Goal: Check status: Check status

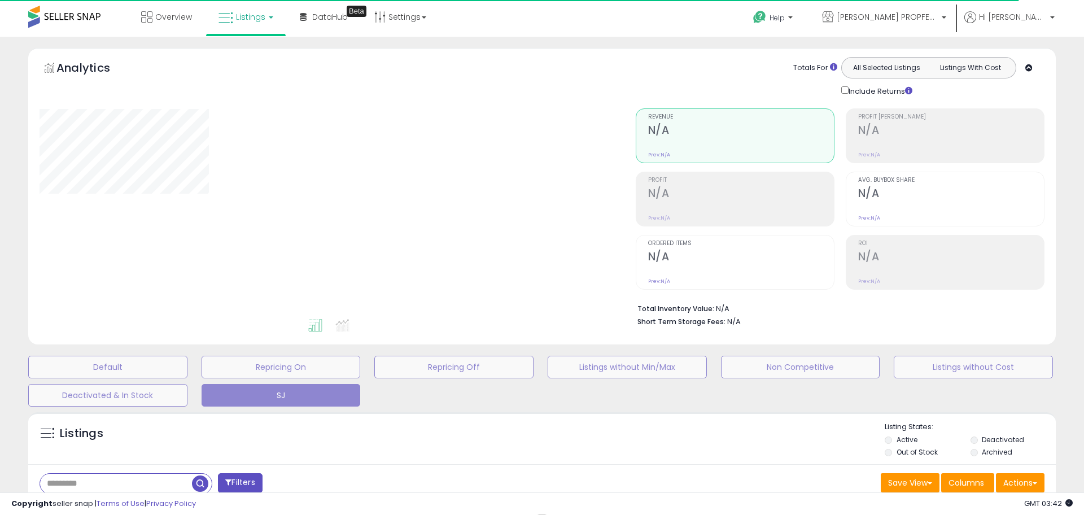
select select "**"
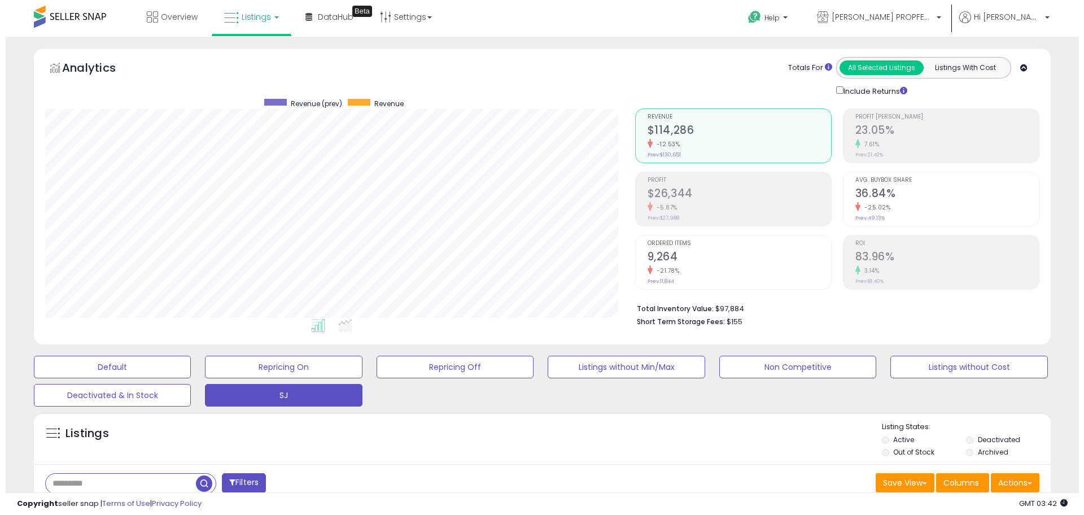
scroll to position [232, 590]
click at [682, 203] on div "-5.87%" at bounding box center [734, 207] width 184 height 11
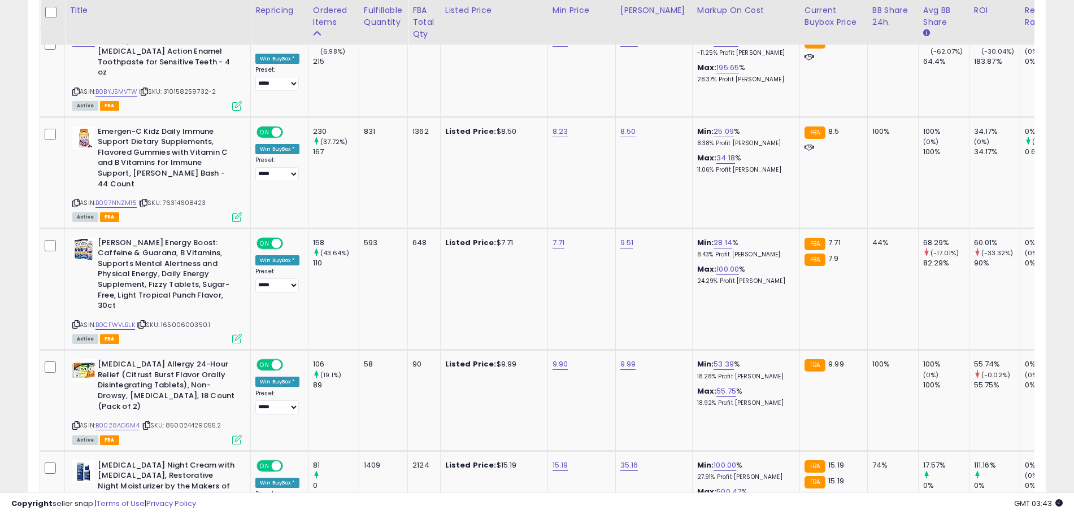
scroll to position [1643, 0]
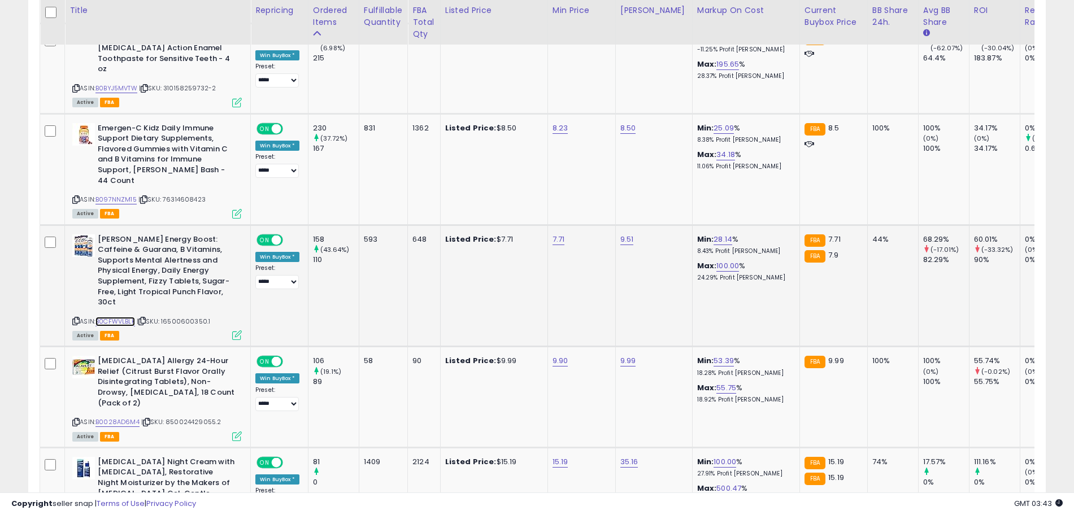
click at [125, 317] on link "B0CFWVLBLK" at bounding box center [115, 322] width 40 height 10
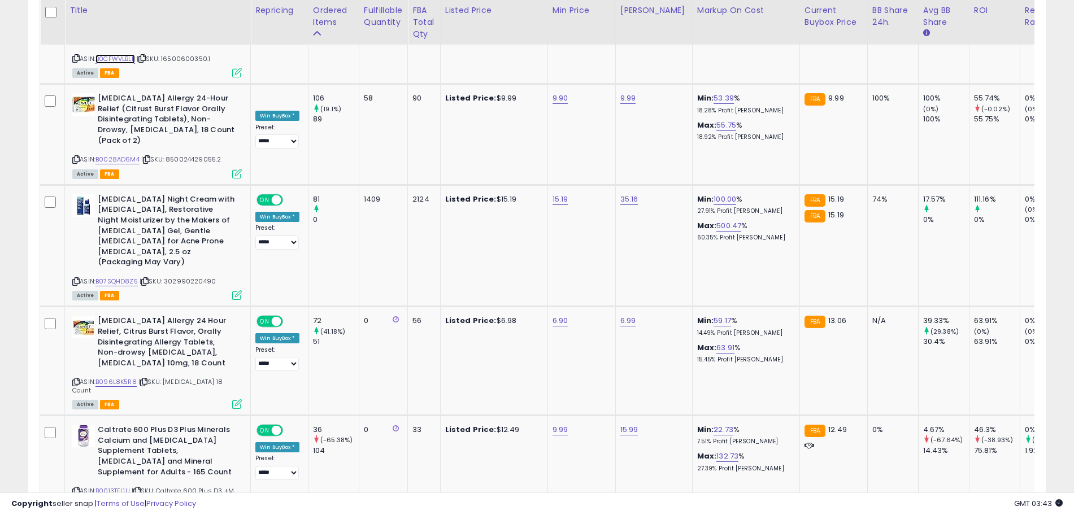
scroll to position [1907, 0]
click at [134, 276] on link "B07SQHD8Z5" at bounding box center [116, 281] width 42 height 10
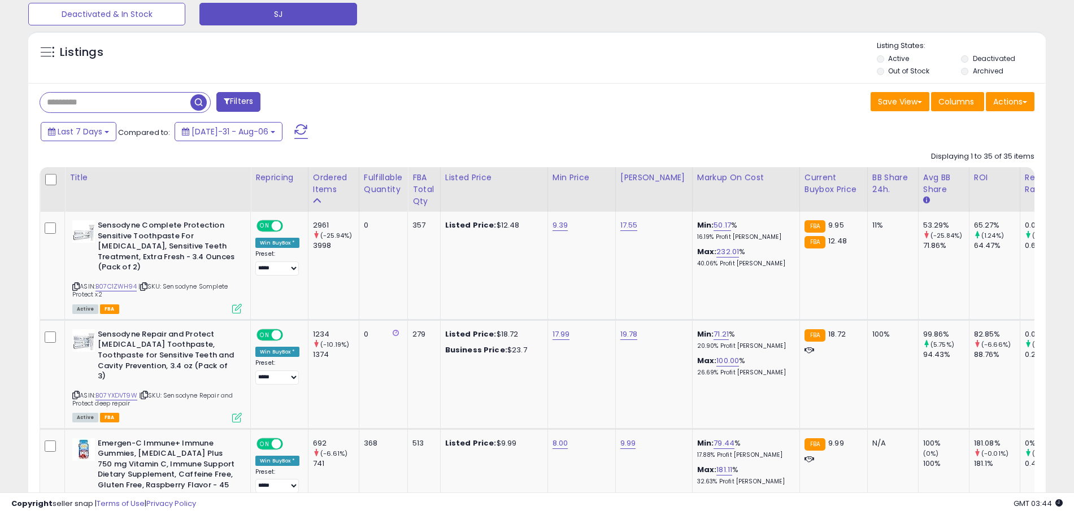
scroll to position [0, 0]
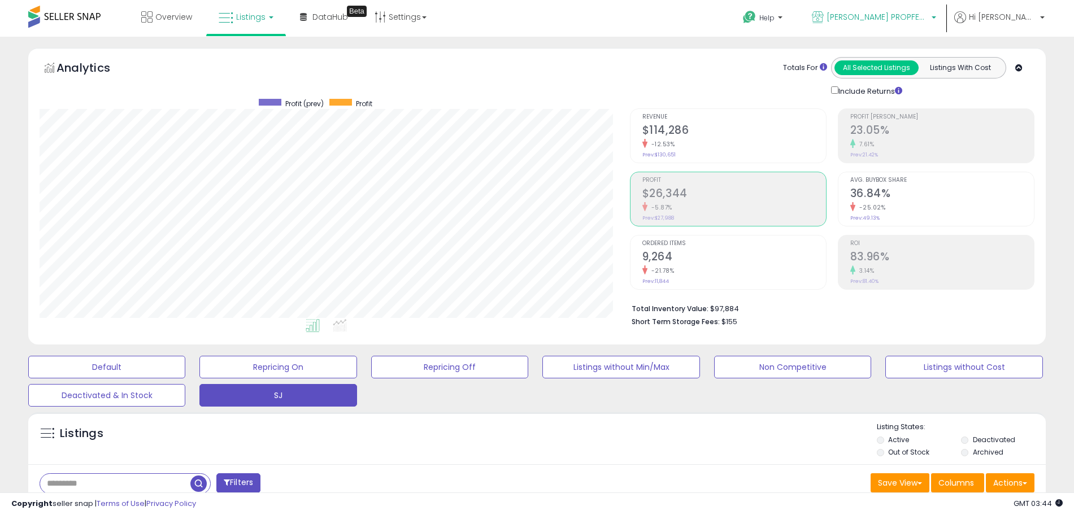
click at [881, 24] on p "[PERSON_NAME] PROPFESSIONAL" at bounding box center [874, 18] width 124 height 14
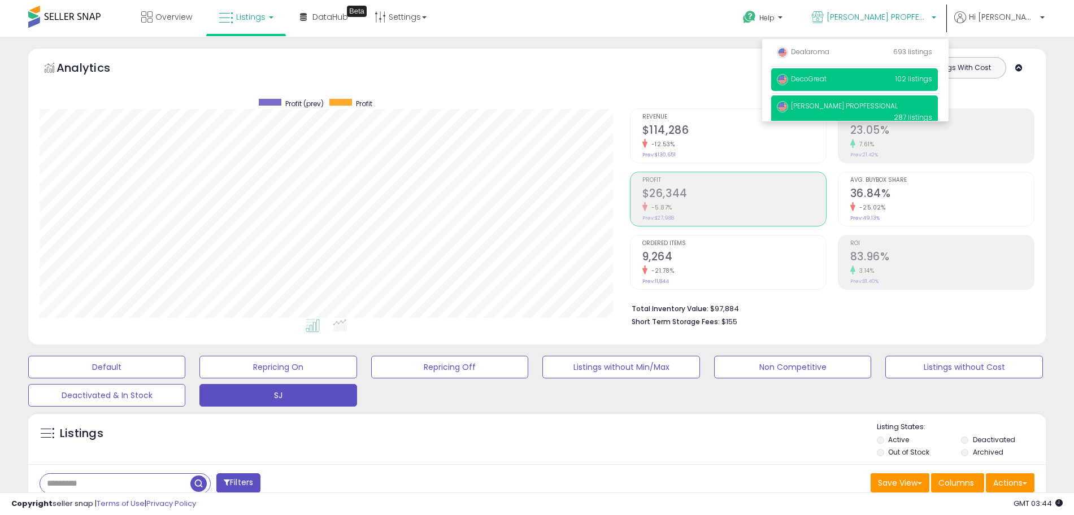
click at [826, 76] on span "DecoGreat" at bounding box center [802, 79] width 50 height 10
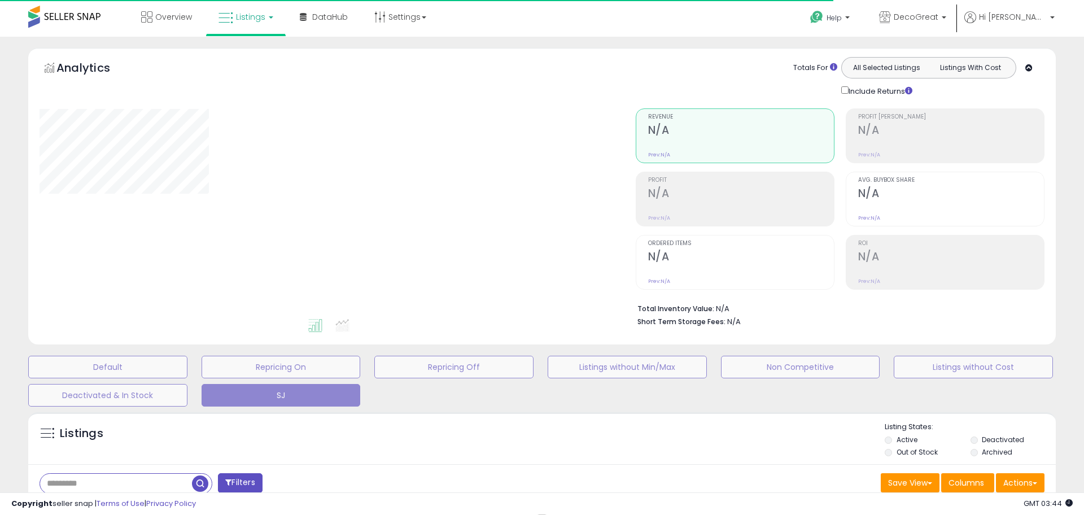
select select "**"
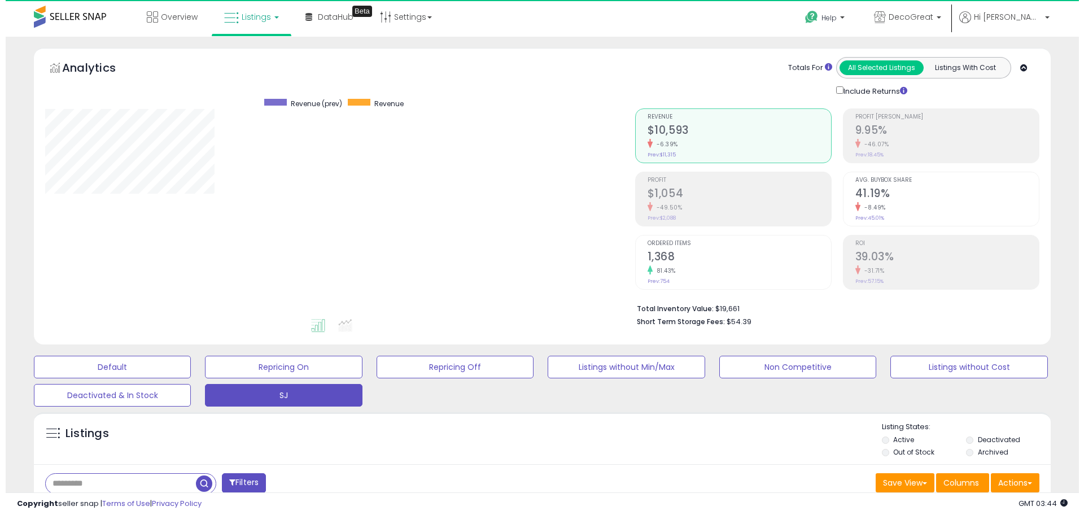
scroll to position [232, 590]
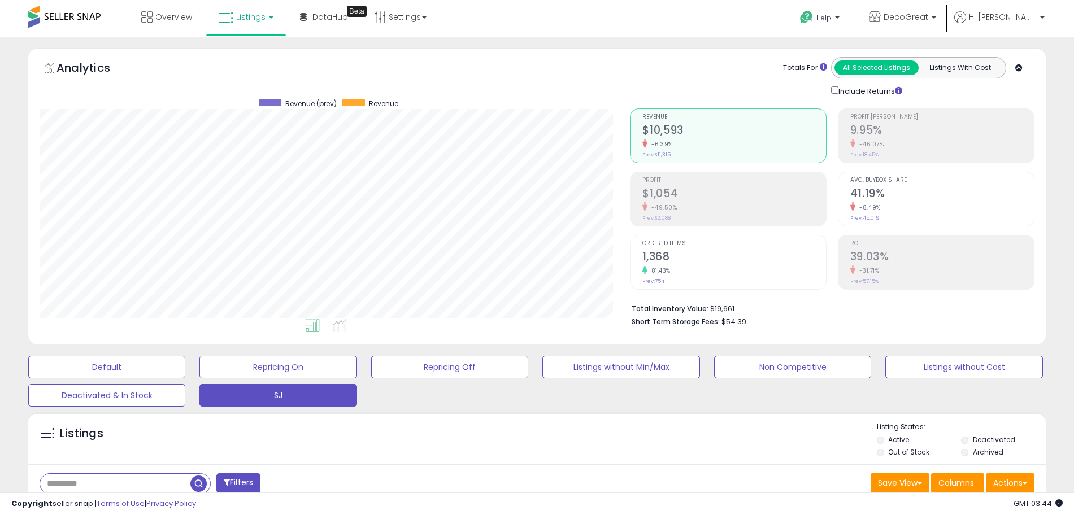
click at [696, 203] on div "-49.50%" at bounding box center [734, 207] width 184 height 11
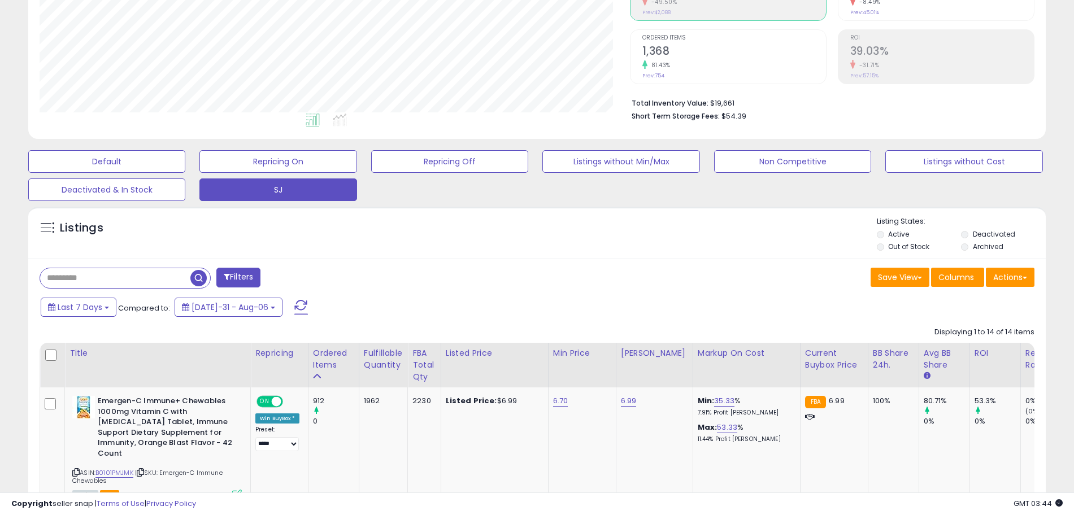
scroll to position [0, 0]
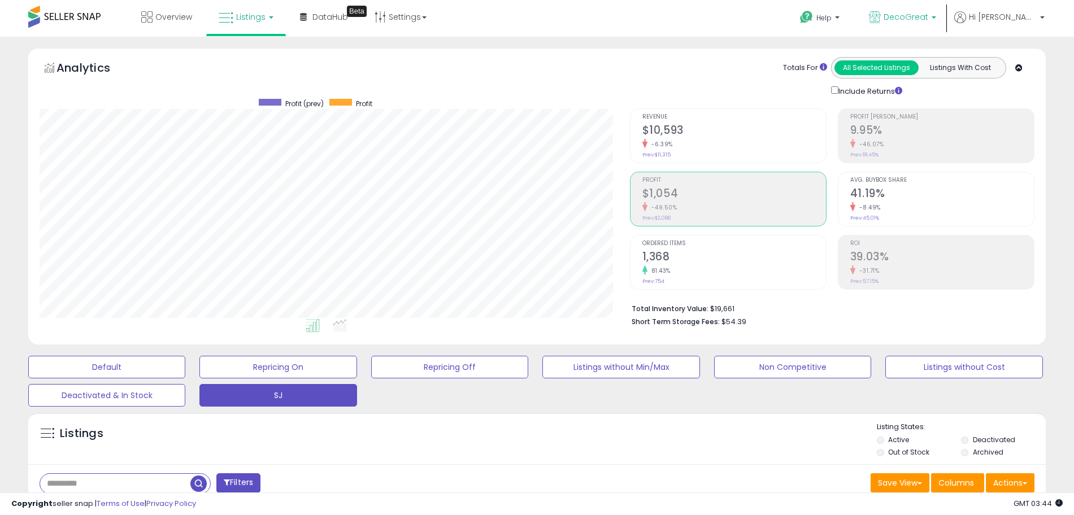
click at [928, 17] on span "DecoGreat" at bounding box center [905, 16] width 45 height 11
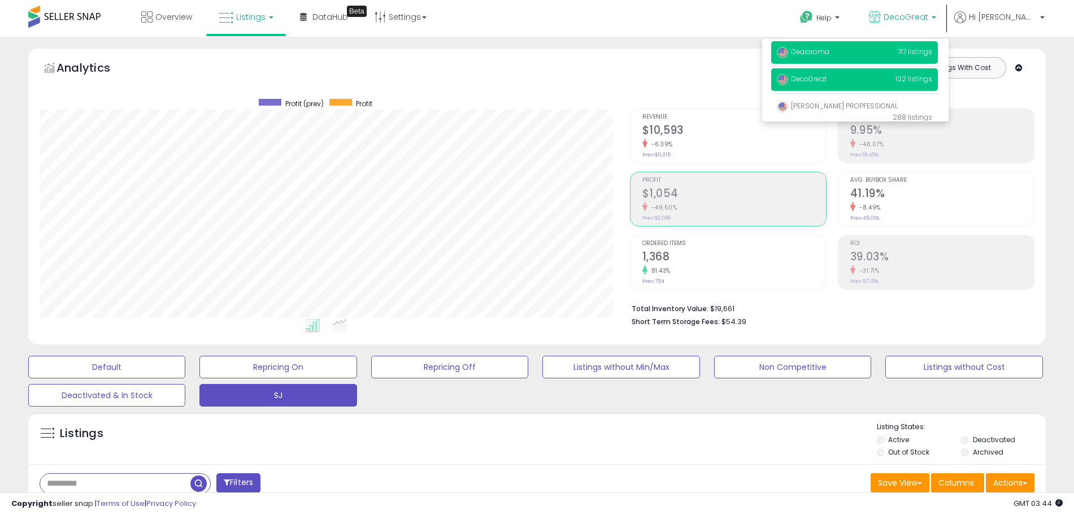
click at [829, 52] on span "Dealaroma" at bounding box center [803, 52] width 53 height 10
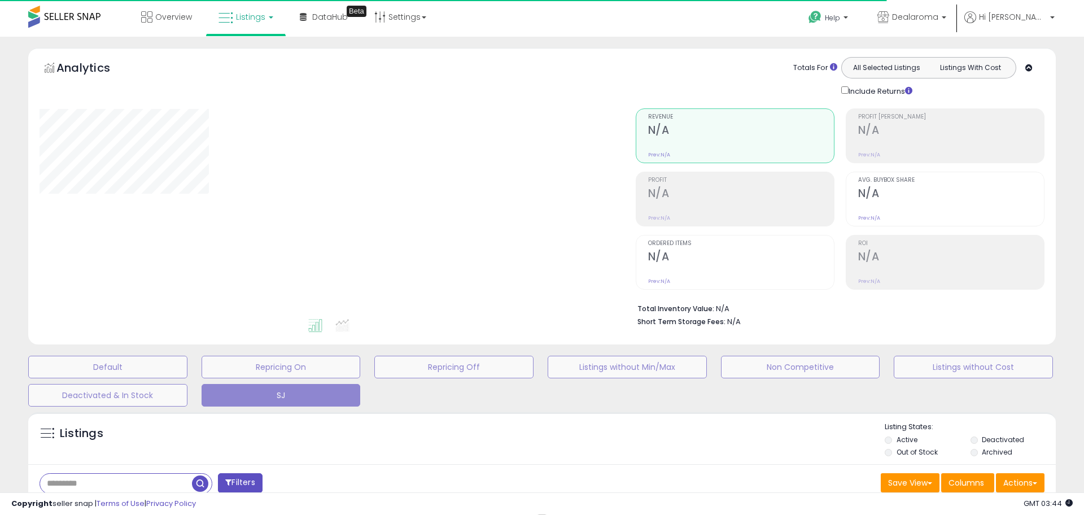
select select "**"
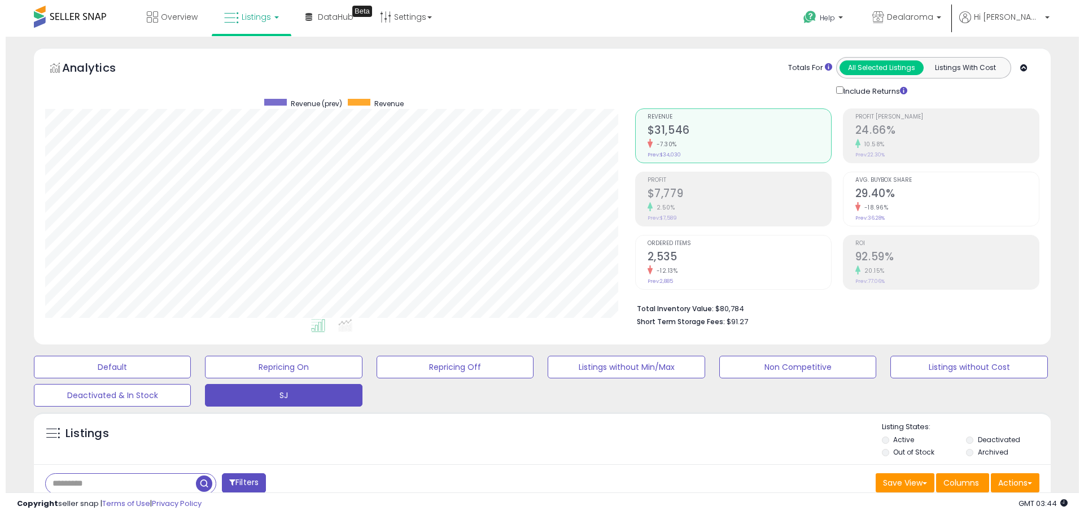
scroll to position [232, 590]
click at [685, 189] on h2 "$7,779" at bounding box center [734, 194] width 184 height 15
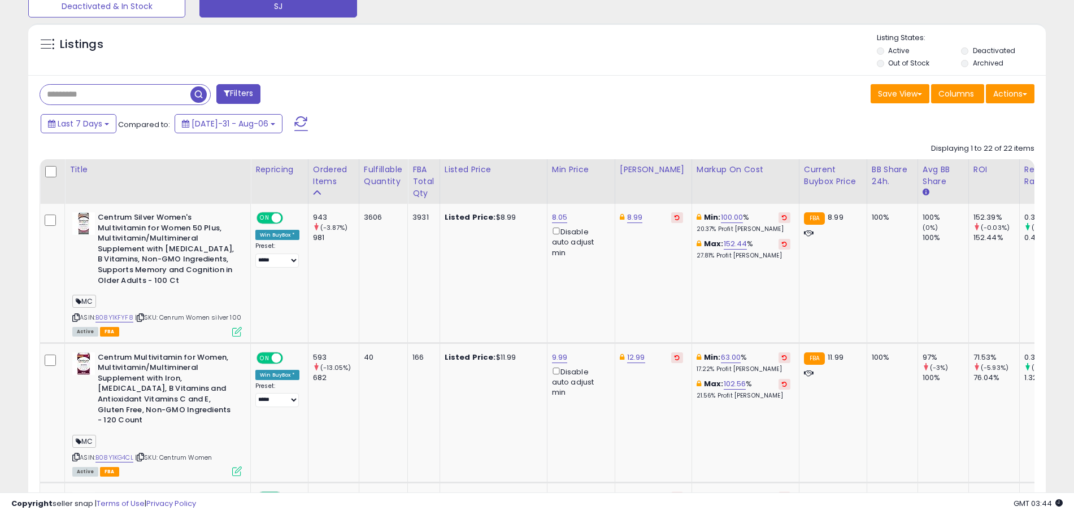
scroll to position [390, 0]
click at [108, 317] on link "B08Y1KFYF8" at bounding box center [114, 317] width 38 height 10
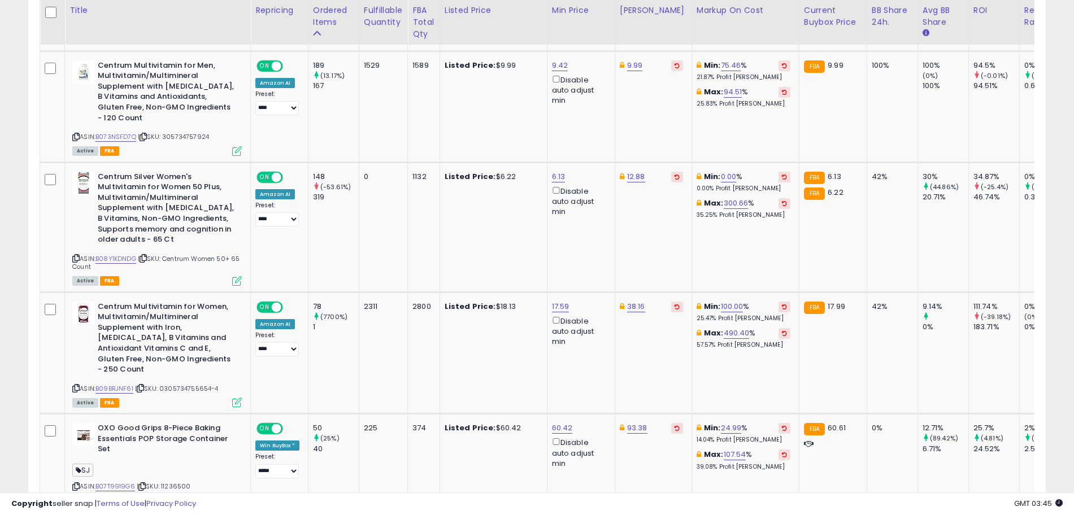
scroll to position [0, 0]
